Goal: Check status: Check status

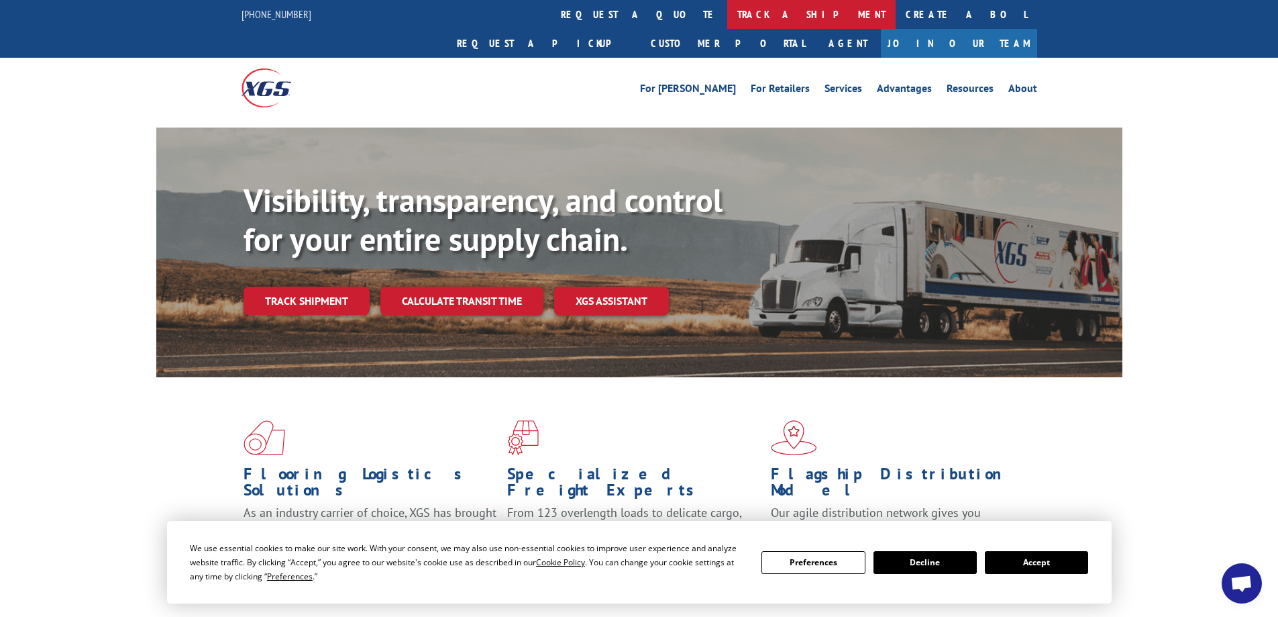
click at [727, 3] on link "track a shipment" at bounding box center [811, 14] width 168 height 29
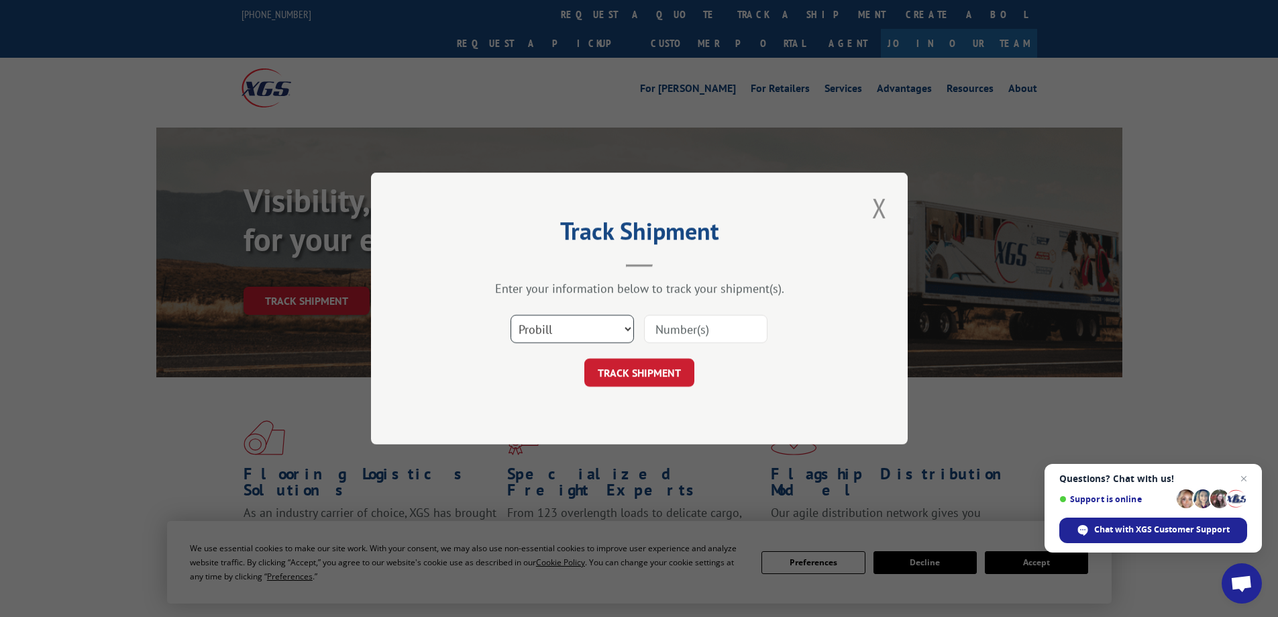
click at [559, 316] on select "Select category... Probill BOL PO" at bounding box center [572, 329] width 123 height 28
select select "bol"
click at [511, 315] on select "Select category... Probill BOL PO" at bounding box center [572, 329] width 123 height 28
click at [699, 334] on input at bounding box center [705, 329] width 123 height 28
paste input "5950575"
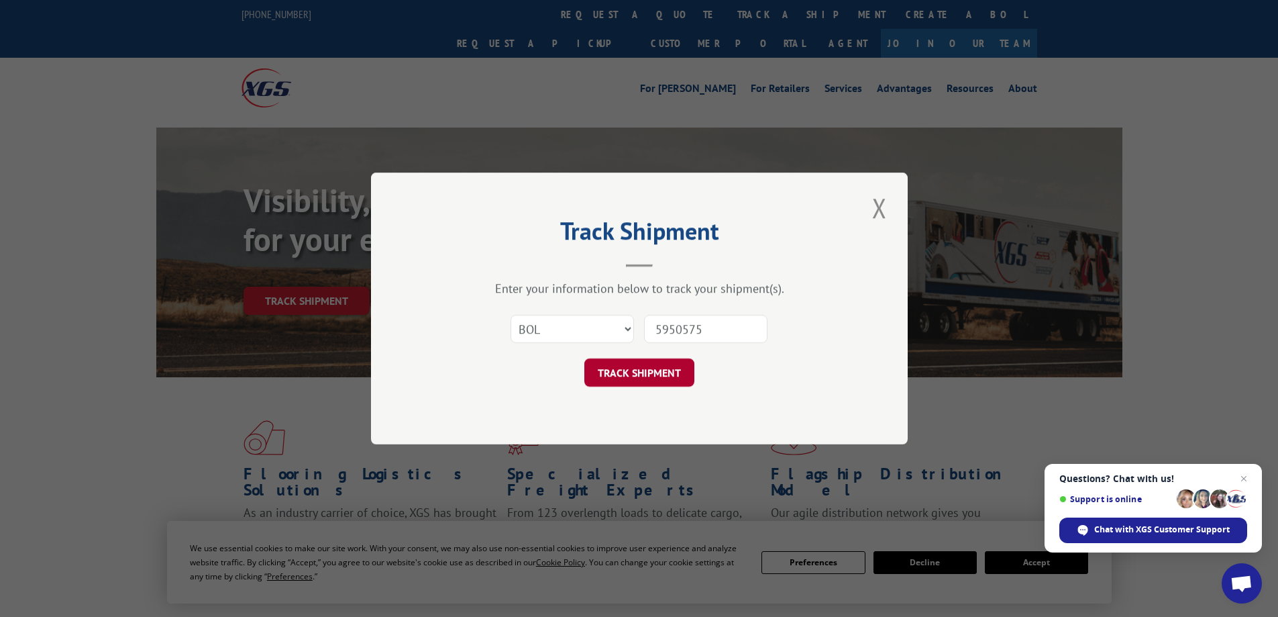
type input "5950575"
click at [661, 368] on button "TRACK SHIPMENT" at bounding box center [639, 372] width 110 height 28
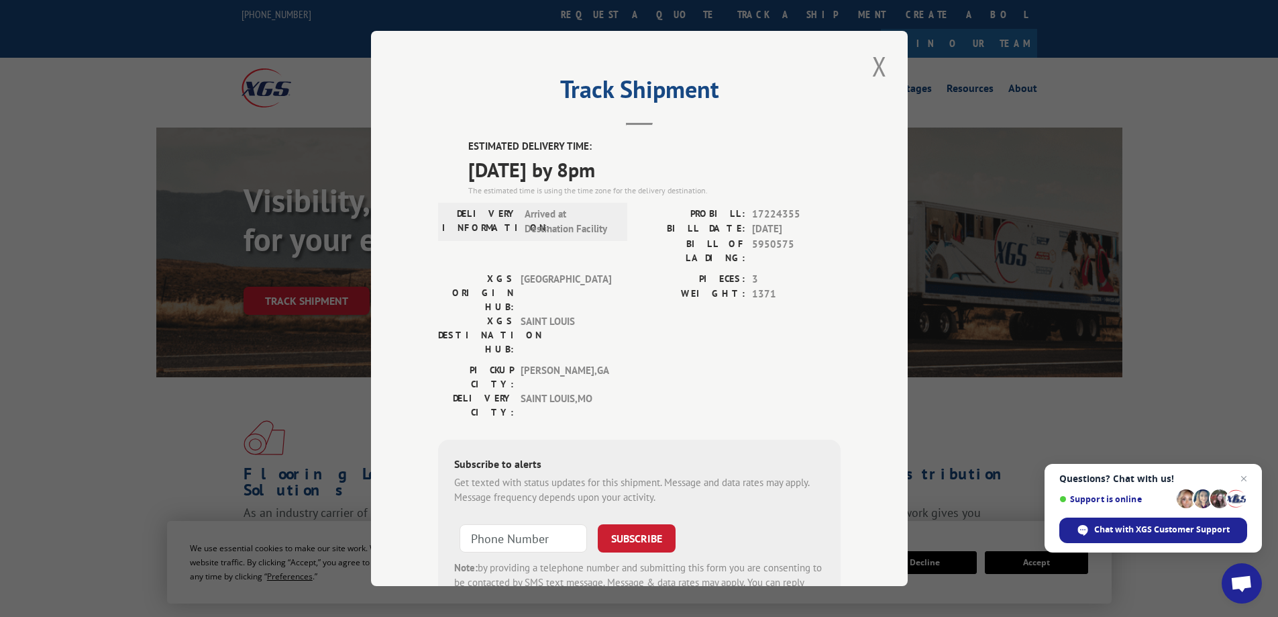
drag, startPoint x: 464, startPoint y: 171, endPoint x: 644, endPoint y: 170, distance: 179.8
click at [645, 170] on span "[DATE] by 8pm" at bounding box center [654, 169] width 372 height 30
copy span "[DATE] by 8pm"
click at [876, 62] on button "Close modal" at bounding box center [879, 66] width 23 height 37
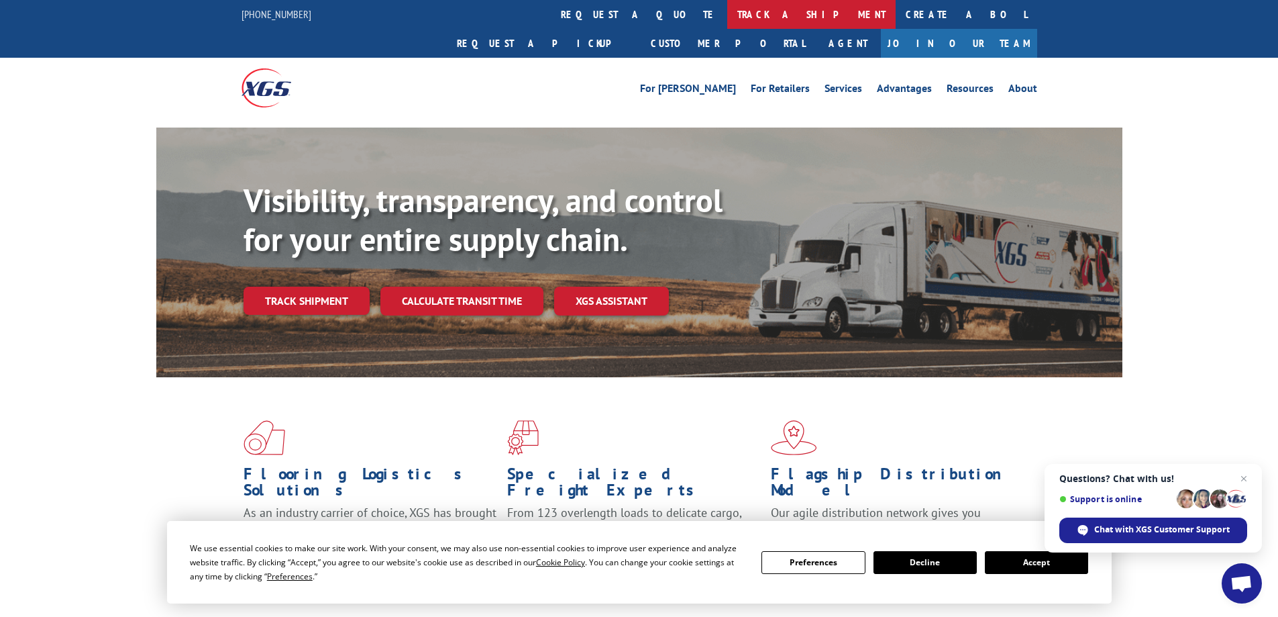
click at [727, 9] on link "track a shipment" at bounding box center [811, 14] width 168 height 29
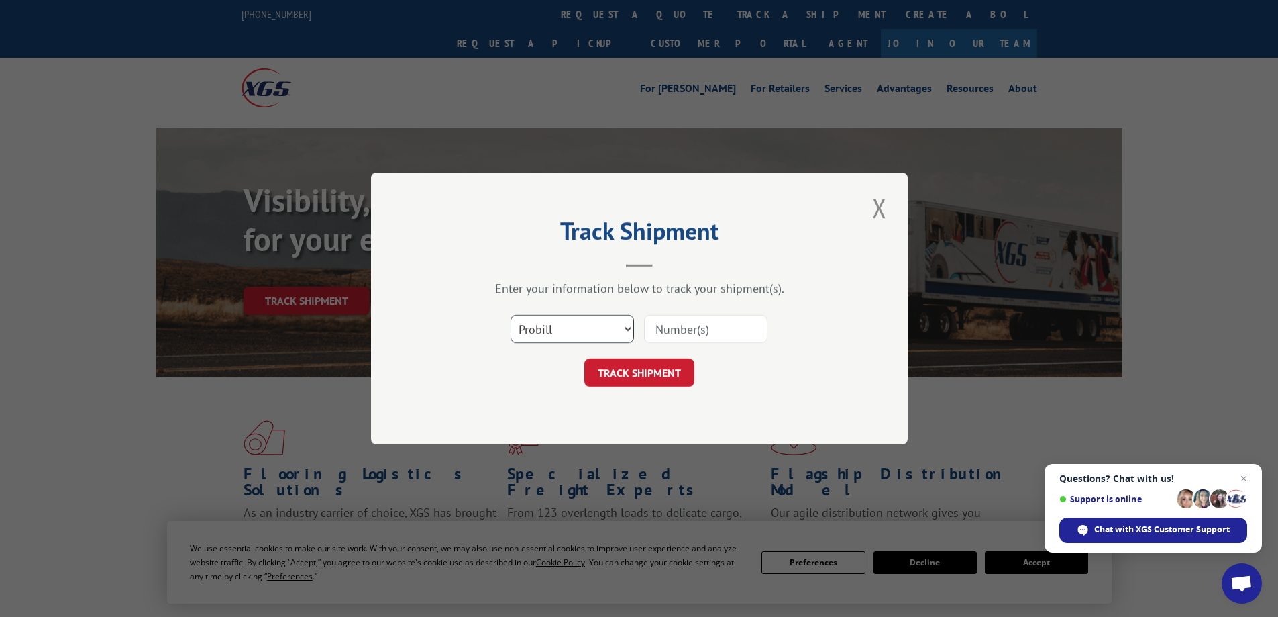
click at [575, 327] on select "Select category... Probill BOL PO" at bounding box center [572, 329] width 123 height 28
select select "bol"
click at [511, 315] on select "Select category... Probill BOL PO" at bounding box center [572, 329] width 123 height 28
click at [661, 324] on input at bounding box center [705, 329] width 123 height 28
paste input "4845722"
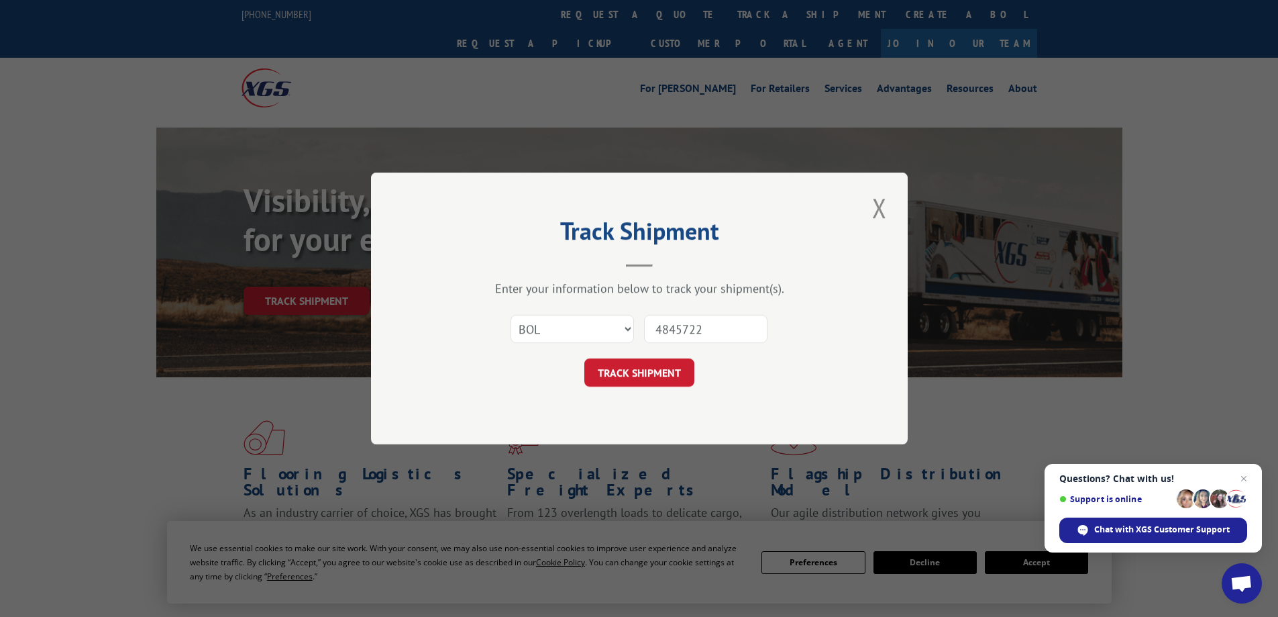
type input "4845722"
click at [584, 358] on button "TRACK SHIPMENT" at bounding box center [639, 372] width 110 height 28
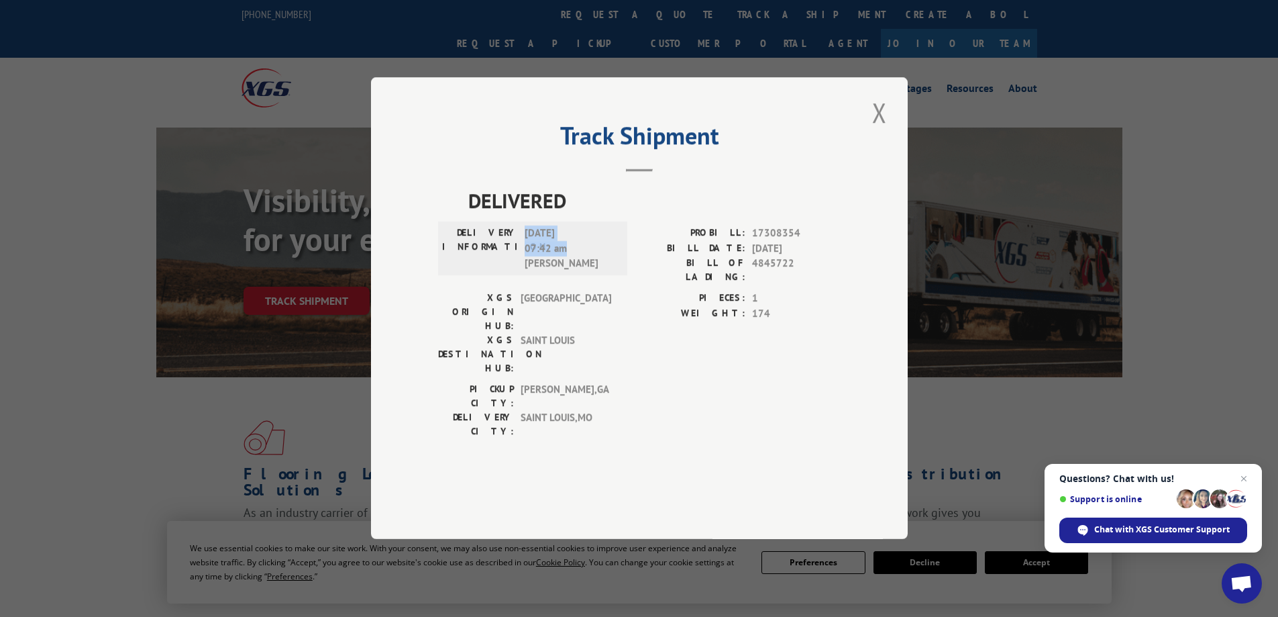
drag, startPoint x: 525, startPoint y: 274, endPoint x: 586, endPoint y: 285, distance: 61.9
click at [586, 272] on span "[DATE] 07:42 am [PERSON_NAME]" at bounding box center [570, 249] width 91 height 46
copy span "[DATE] 07:42 am"
click at [880, 131] on button "Close modal" at bounding box center [879, 112] width 23 height 37
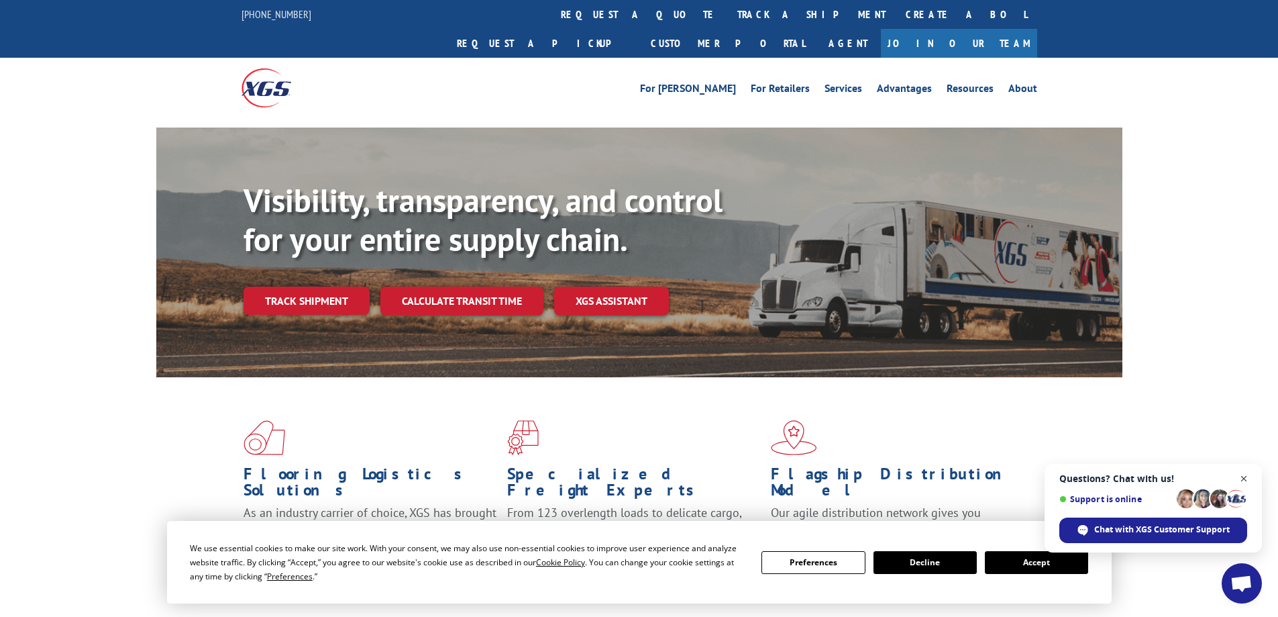
click at [1243, 476] on span "Open chat" at bounding box center [1244, 478] width 17 height 17
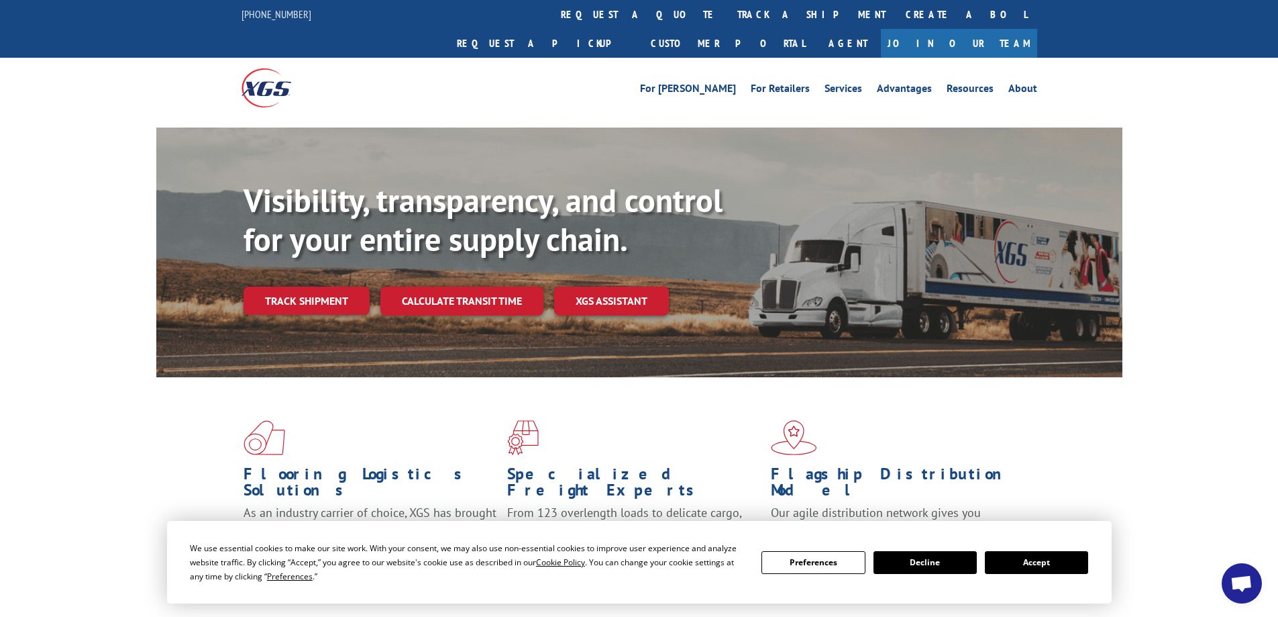
click at [1068, 574] on div "We use essential cookies to make our site work. With your consent, we may also …" at bounding box center [639, 562] width 899 height 42
click at [1043, 559] on button "Accept" at bounding box center [1036, 562] width 103 height 23
